Goal: Information Seeking & Learning: Learn about a topic

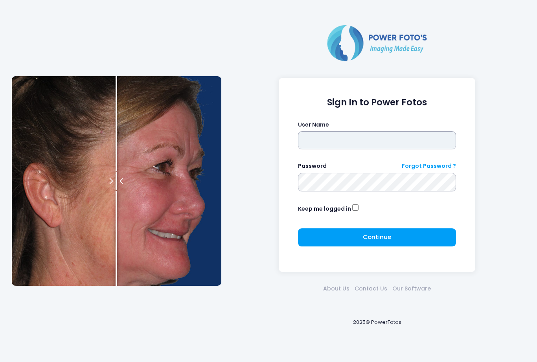
type input "*******"
click at [396, 230] on button "Continue Please wait..." at bounding box center [377, 237] width 158 height 18
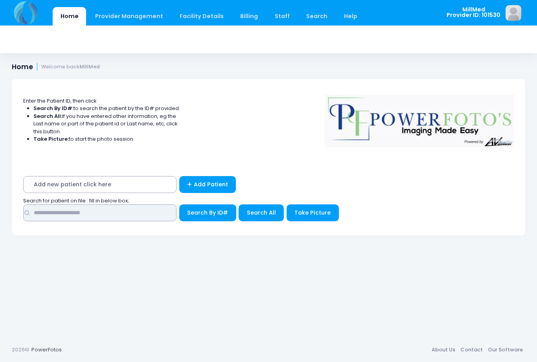
click at [159, 212] on input "text" at bounding box center [99, 212] width 153 height 17
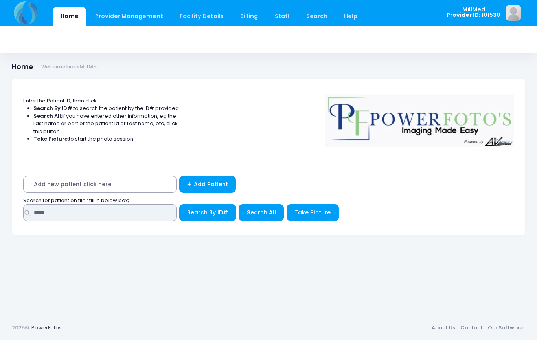
type input "*****"
click at [260, 212] on span "Search All" at bounding box center [261, 213] width 29 height 8
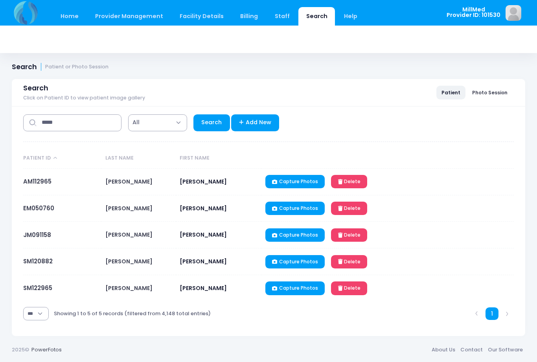
select select "***"
click at [32, 237] on link "JM091158" at bounding box center [37, 235] width 28 height 8
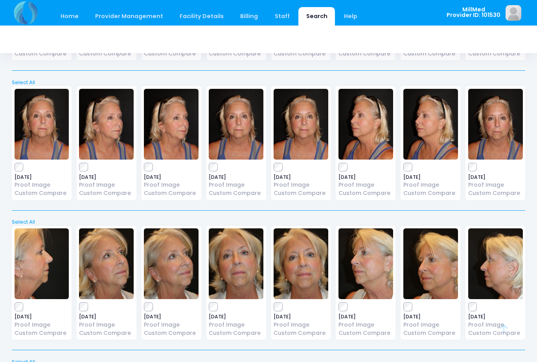
scroll to position [431, 0]
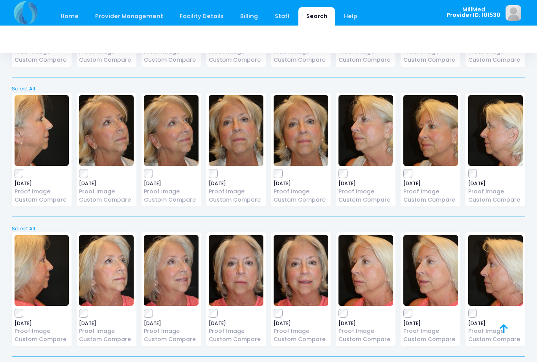
click at [236, 134] on img at bounding box center [236, 130] width 55 height 71
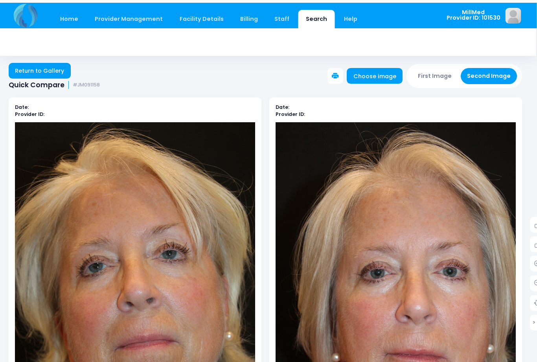
scroll to position [0, 3]
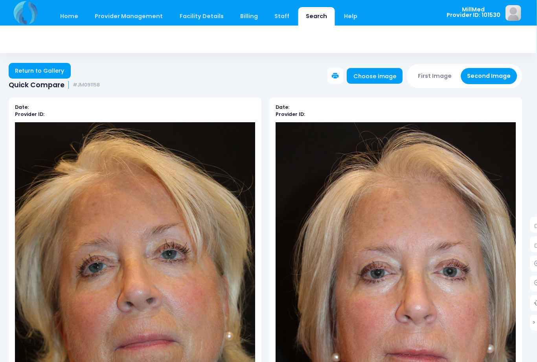
click at [312, 11] on link "Search" at bounding box center [316, 16] width 37 height 18
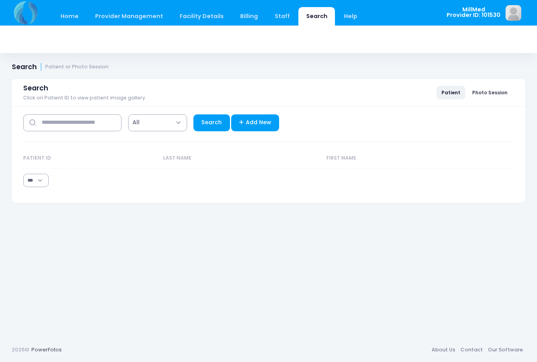
select select "***"
click at [99, 115] on input "text" at bounding box center [72, 122] width 98 height 17
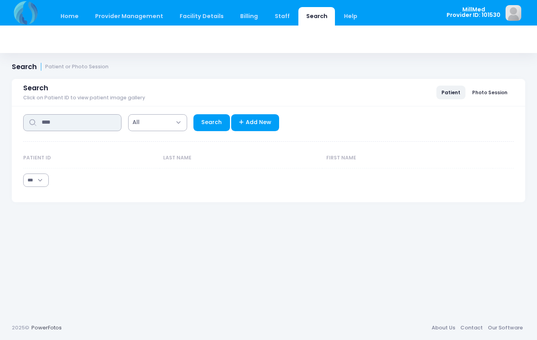
type input "****"
click at [213, 124] on link "Search" at bounding box center [211, 122] width 37 height 17
select select "***"
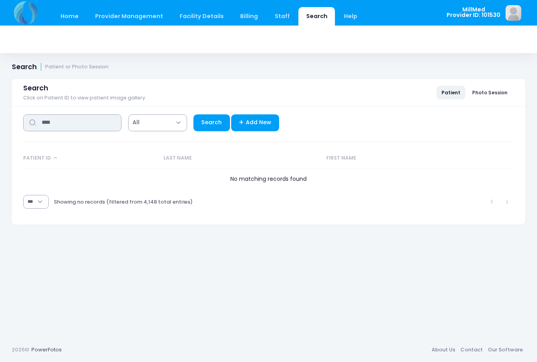
click at [93, 120] on input "****" at bounding box center [72, 122] width 98 height 17
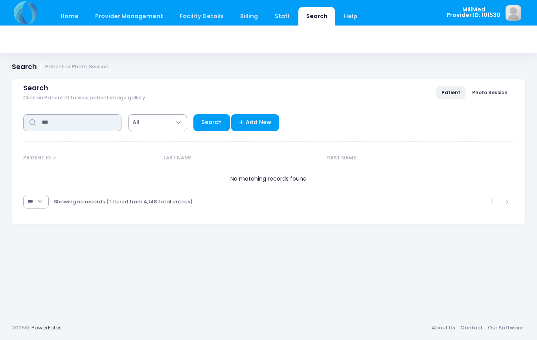
type input "***"
click at [212, 125] on link "Search" at bounding box center [211, 122] width 37 height 17
select select "***"
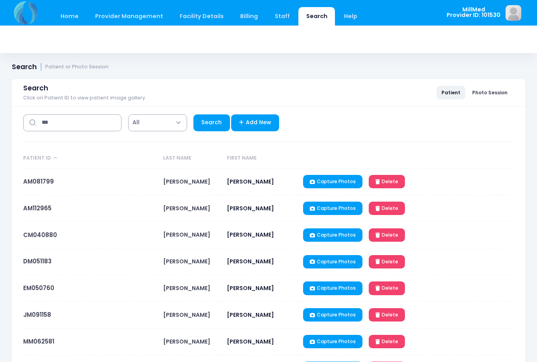
click at [40, 316] on link "JM091158" at bounding box center [37, 314] width 28 height 8
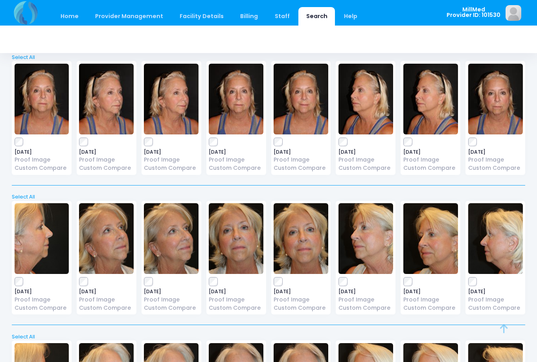
scroll to position [431, 0]
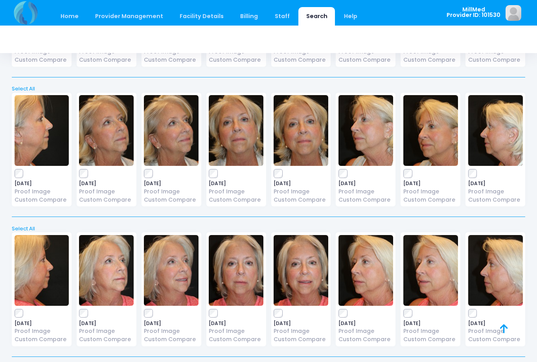
click at [238, 261] on img at bounding box center [236, 270] width 55 height 71
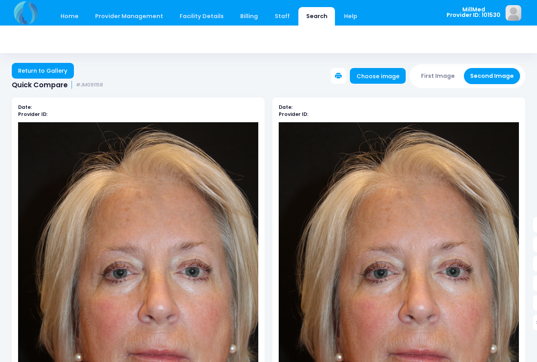
click at [60, 71] on link "Return to Gallery" at bounding box center [43, 71] width 62 height 16
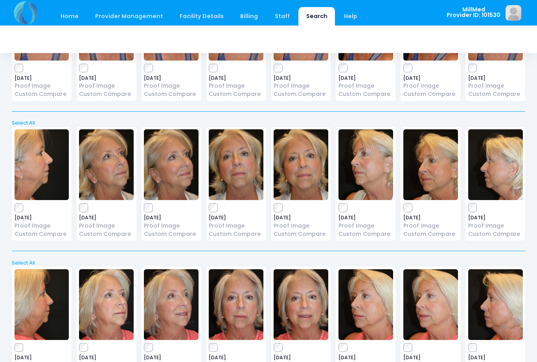
scroll to position [571, 0]
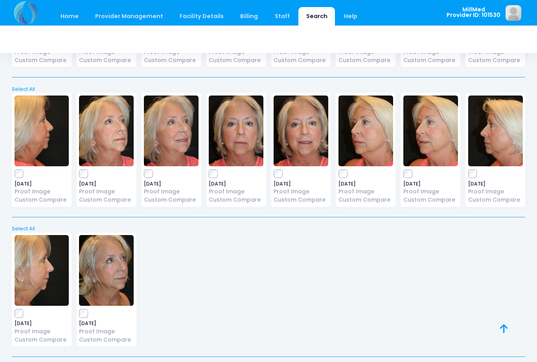
click at [247, 130] on img at bounding box center [236, 130] width 55 height 71
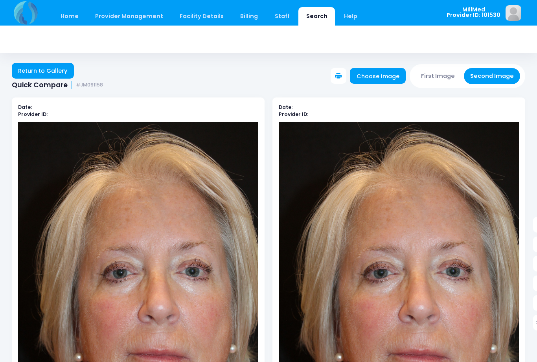
click at [28, 74] on link "Return to Gallery" at bounding box center [43, 71] width 62 height 16
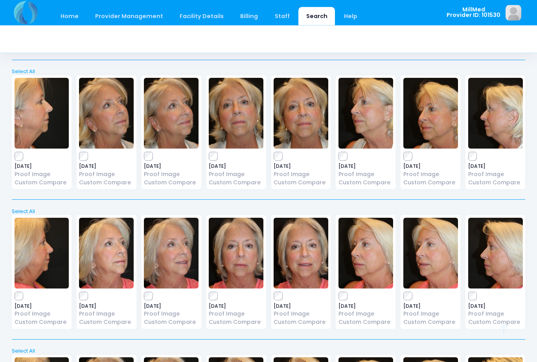
scroll to position [571, 0]
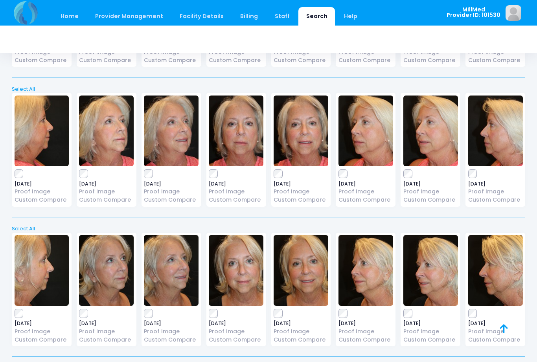
click at [242, 137] on img at bounding box center [236, 130] width 55 height 71
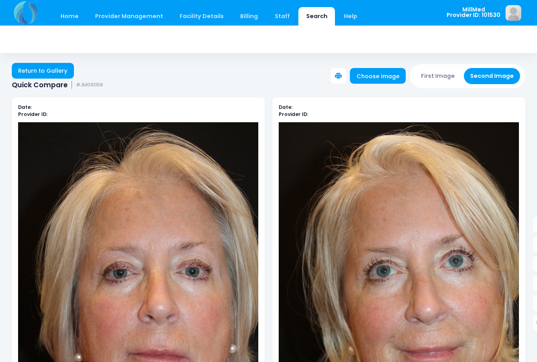
click at [36, 71] on link "Return to Gallery" at bounding box center [43, 71] width 62 height 16
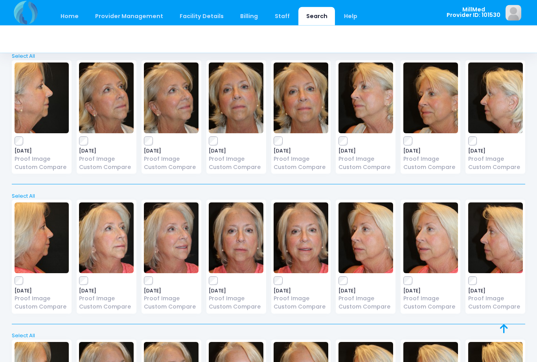
scroll to position [464, 0]
click at [232, 168] on link "Custom Compare" at bounding box center [236, 167] width 55 height 8
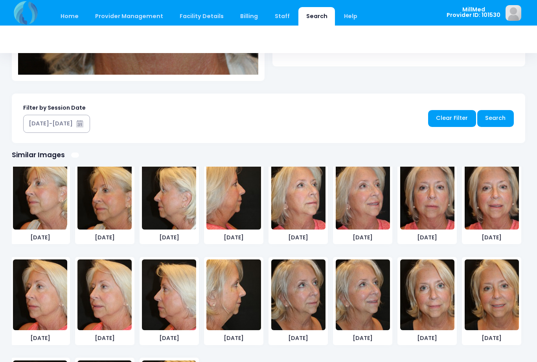
scroll to position [314, 0]
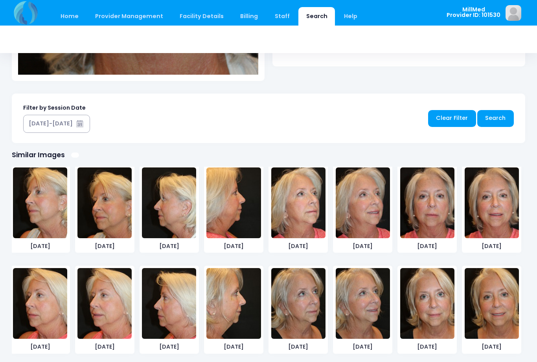
click at [429, 215] on img at bounding box center [427, 202] width 54 height 71
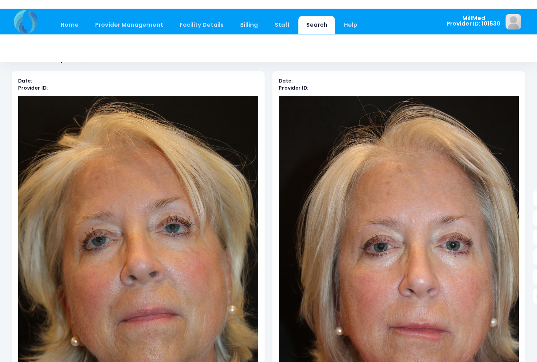
scroll to position [0, 0]
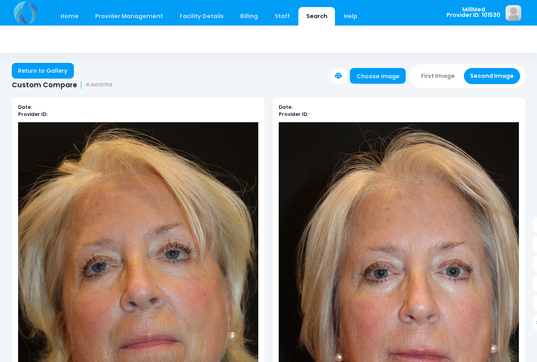
click at [41, 70] on link "Return to Gallery" at bounding box center [43, 71] width 62 height 16
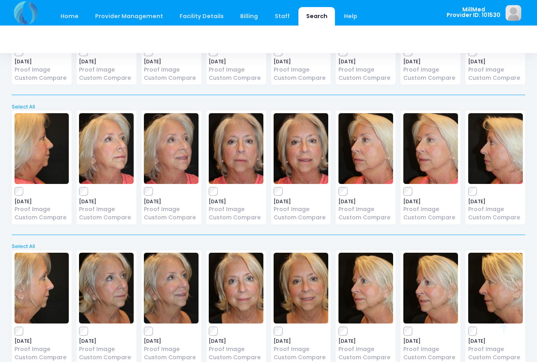
scroll to position [571, 0]
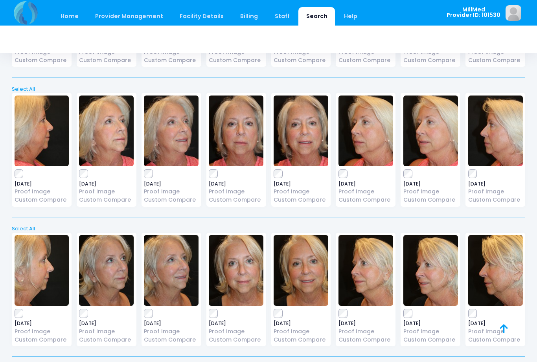
click at [239, 136] on img at bounding box center [236, 130] width 55 height 71
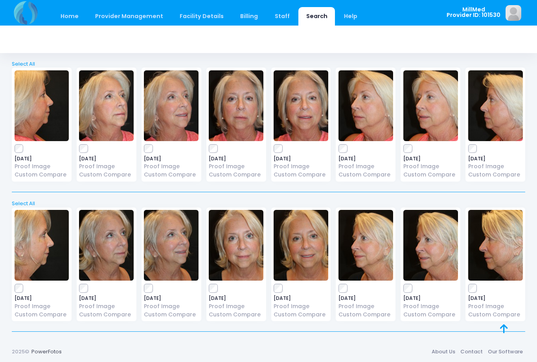
click at [301, 106] on img at bounding box center [300, 105] width 55 height 71
click at [240, 113] on img at bounding box center [236, 105] width 55 height 71
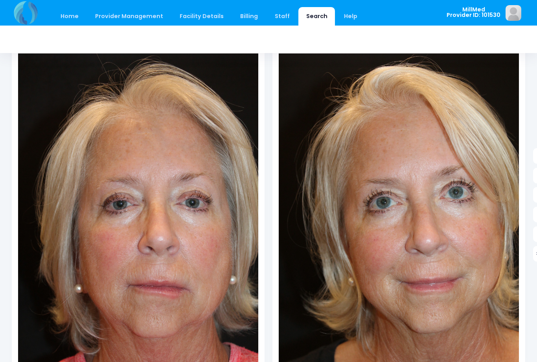
scroll to position [68, 0]
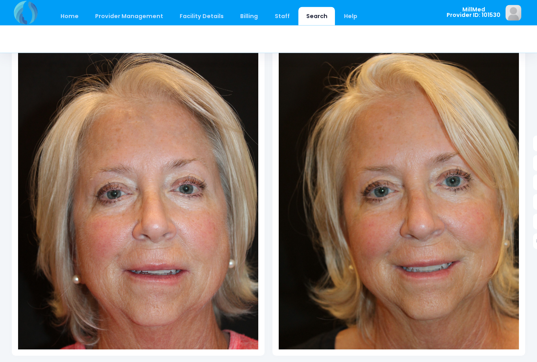
scroll to position [80, 0]
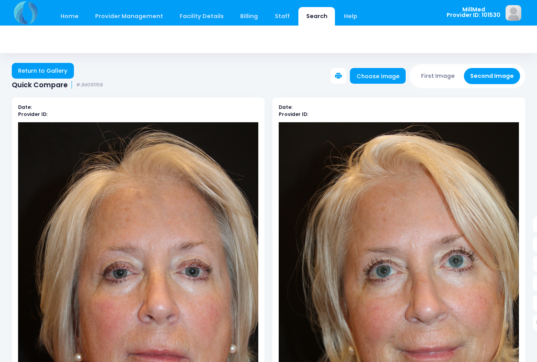
click at [52, 76] on link "Return to Gallery" at bounding box center [43, 71] width 62 height 16
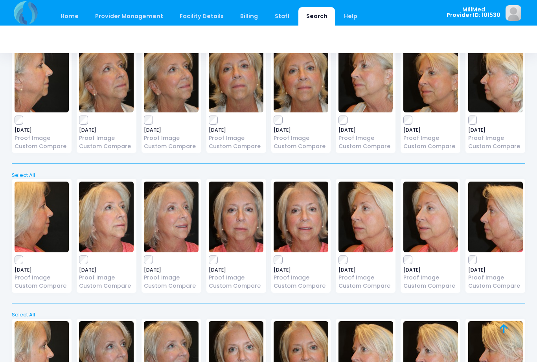
scroll to position [486, 0]
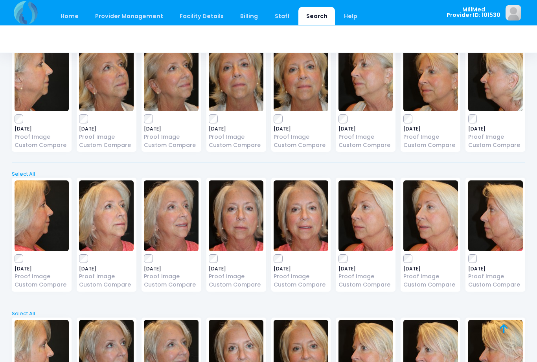
click at [373, 97] on img at bounding box center [365, 76] width 55 height 71
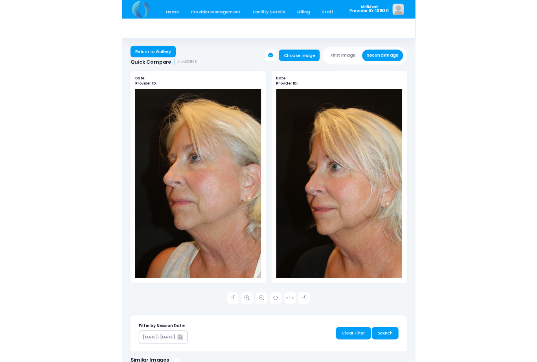
scroll to position [2, 9]
